Goal: Communication & Community: Answer question/provide support

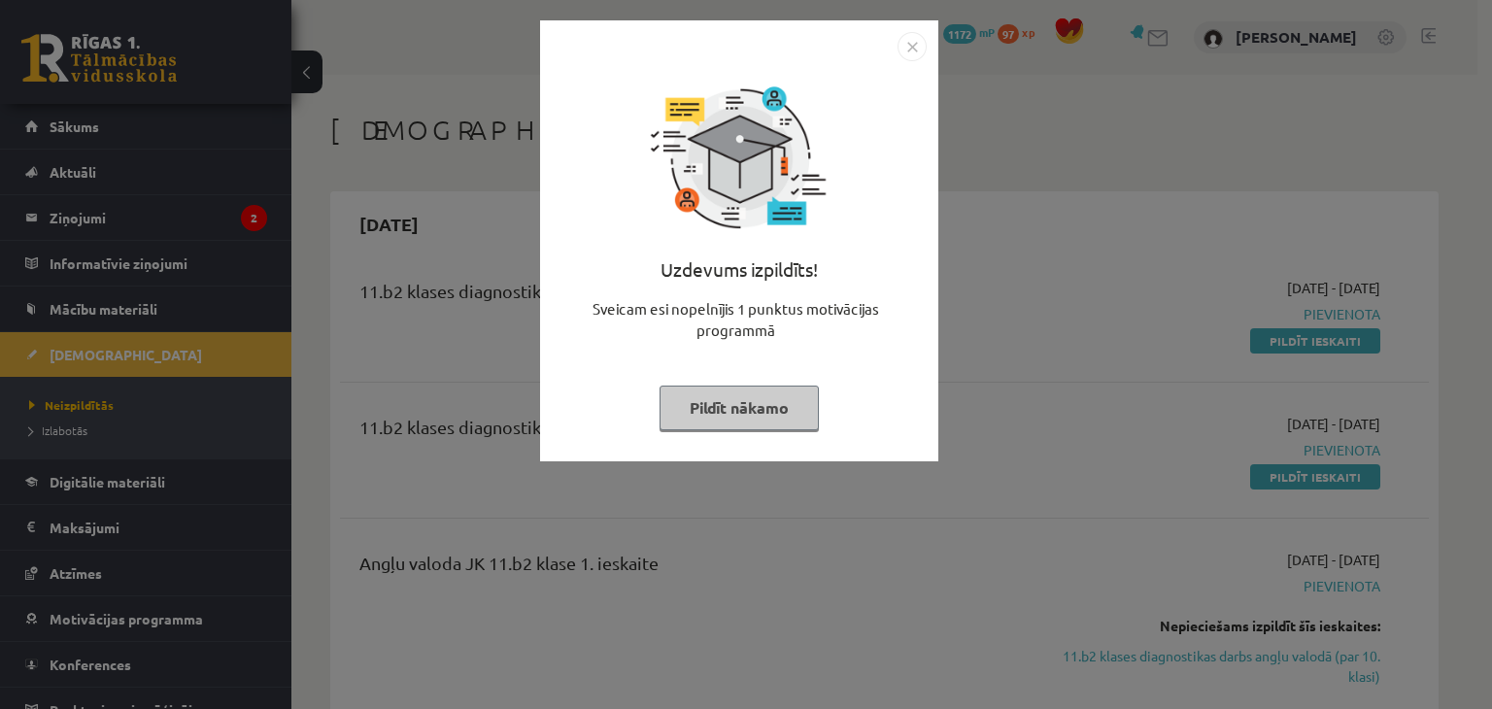
click at [910, 41] on img "Close" at bounding box center [911, 46] width 29 height 29
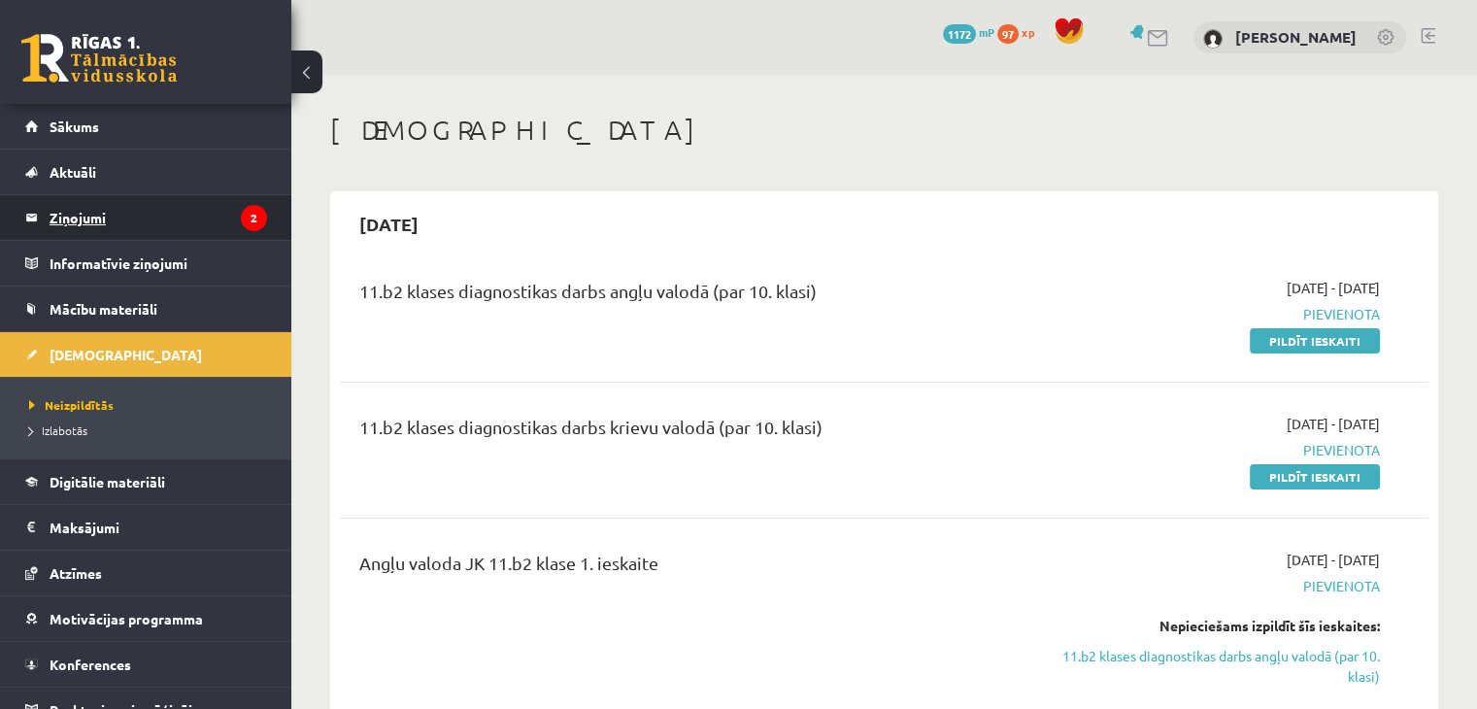
click at [124, 219] on legend "Ziņojumi 2" at bounding box center [159, 217] width 218 height 45
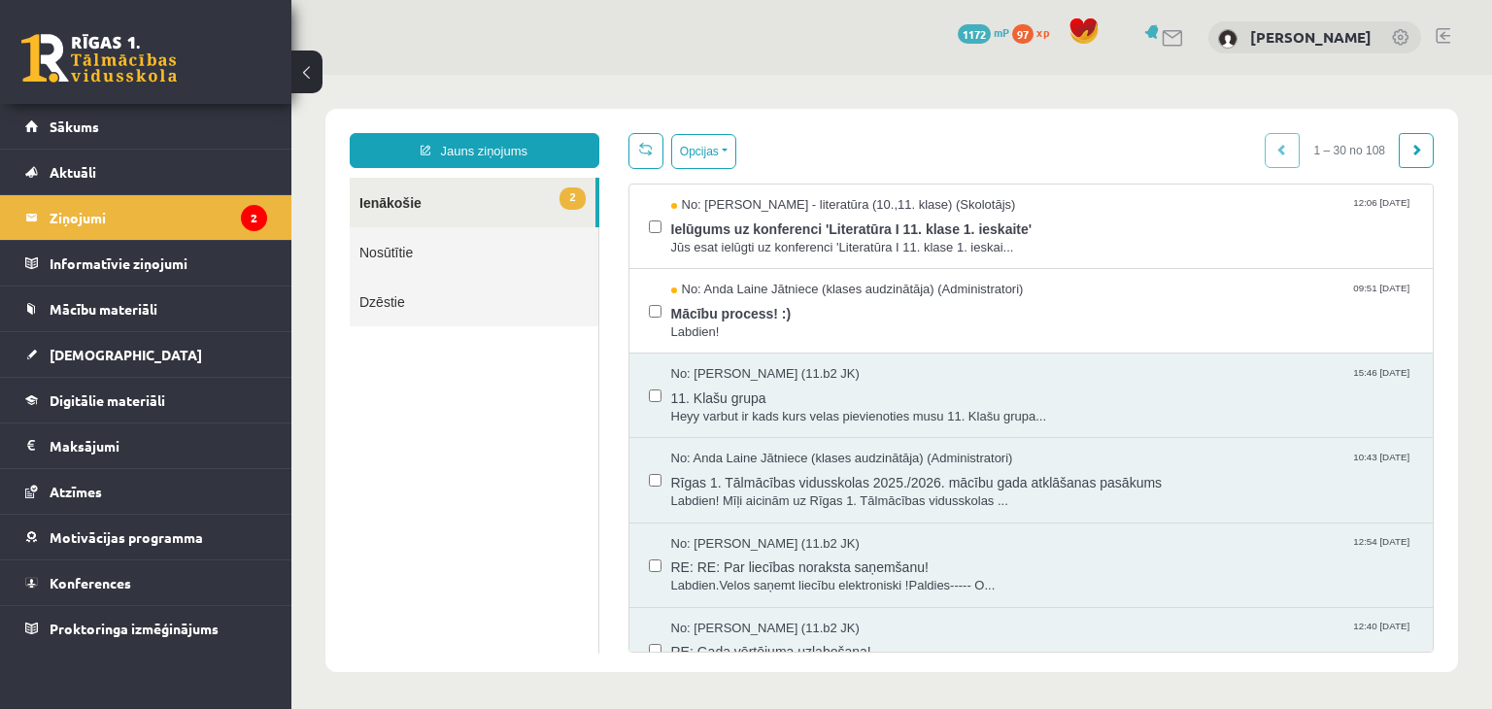
click at [163, 102] on div "0 Dāvanas 1172 mP 97 xp" at bounding box center [145, 52] width 291 height 104
click at [151, 130] on link "Sākums" at bounding box center [146, 126] width 242 height 45
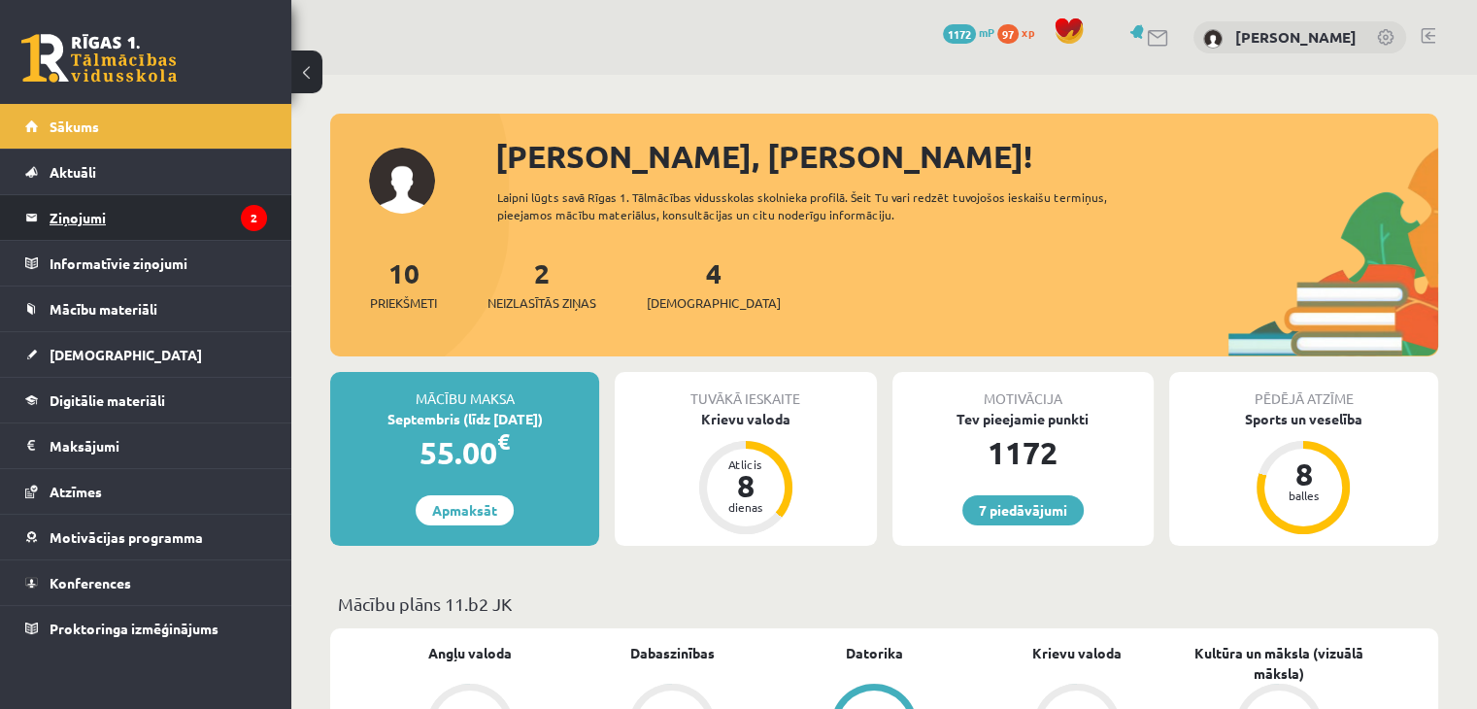
click at [159, 213] on legend "Ziņojumi 2" at bounding box center [159, 217] width 218 height 45
